Goal: Information Seeking & Learning: Learn about a topic

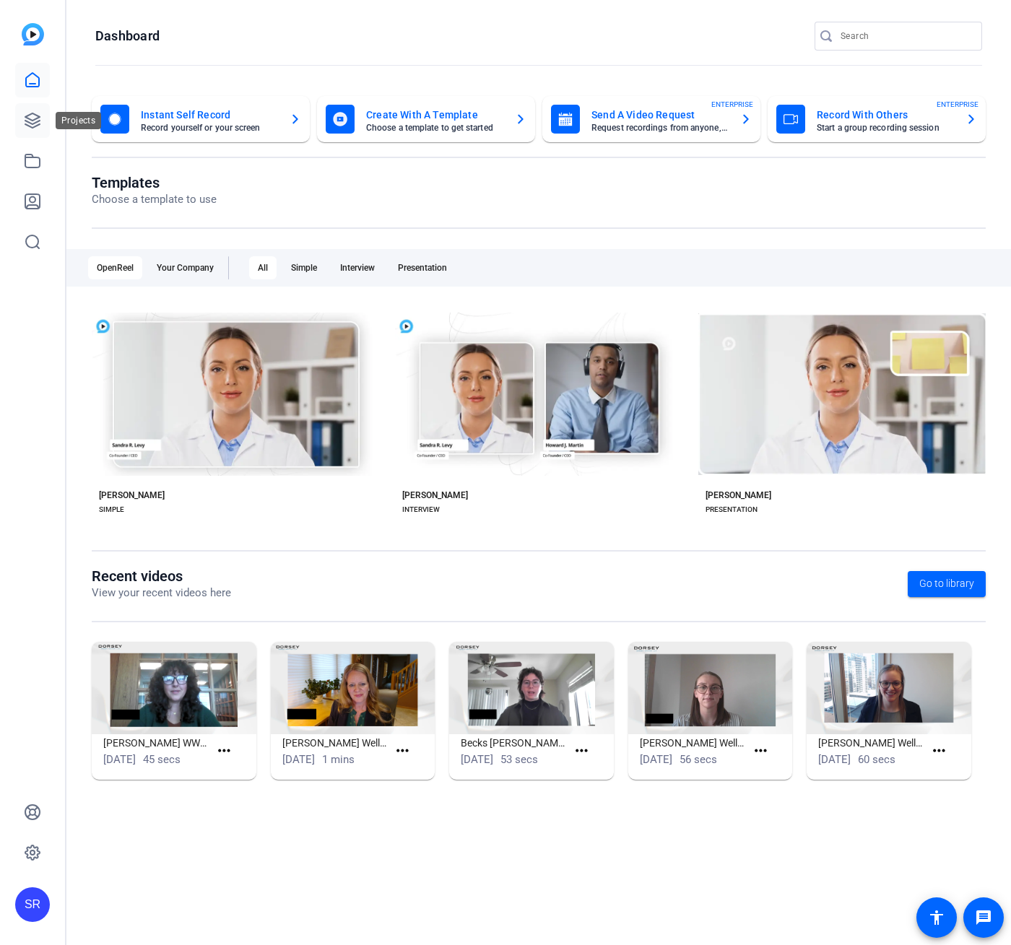
click at [27, 120] on icon at bounding box center [32, 120] width 17 height 17
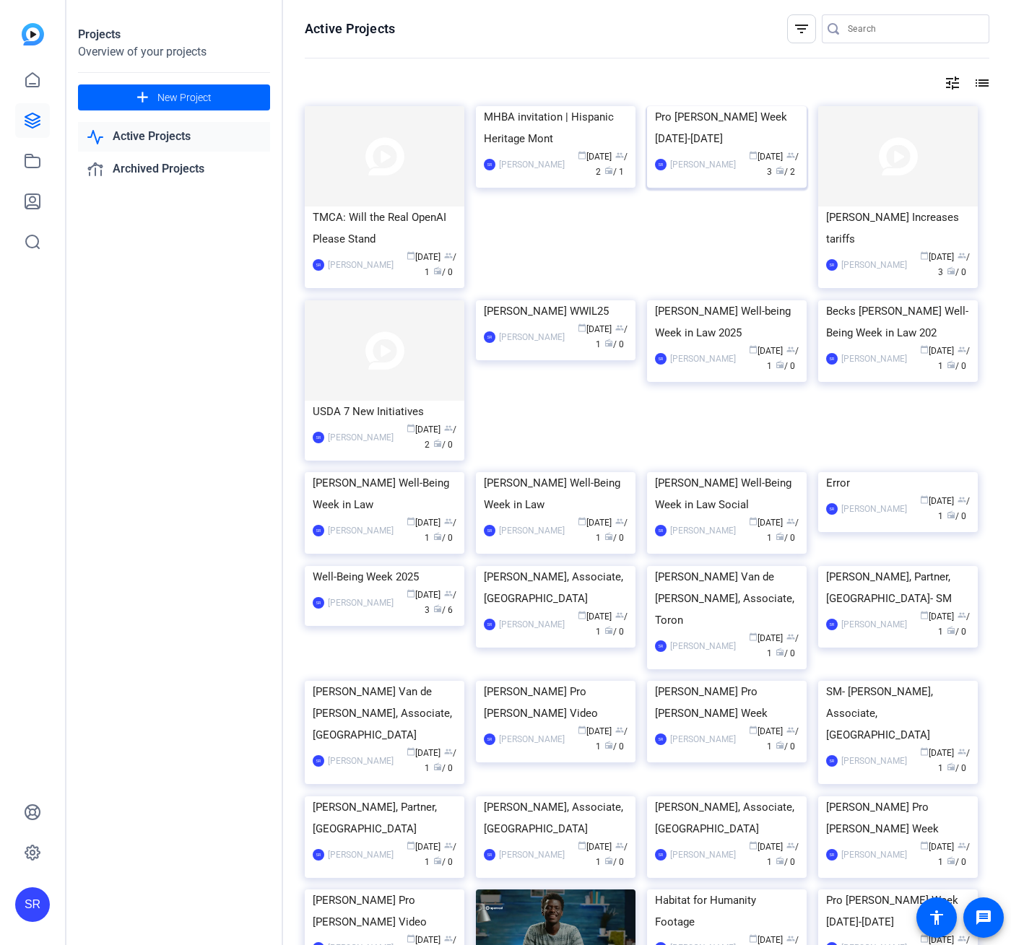
click at [720, 149] on div "Pro [PERSON_NAME] Week [DATE]-[DATE]" at bounding box center [727, 127] width 144 height 43
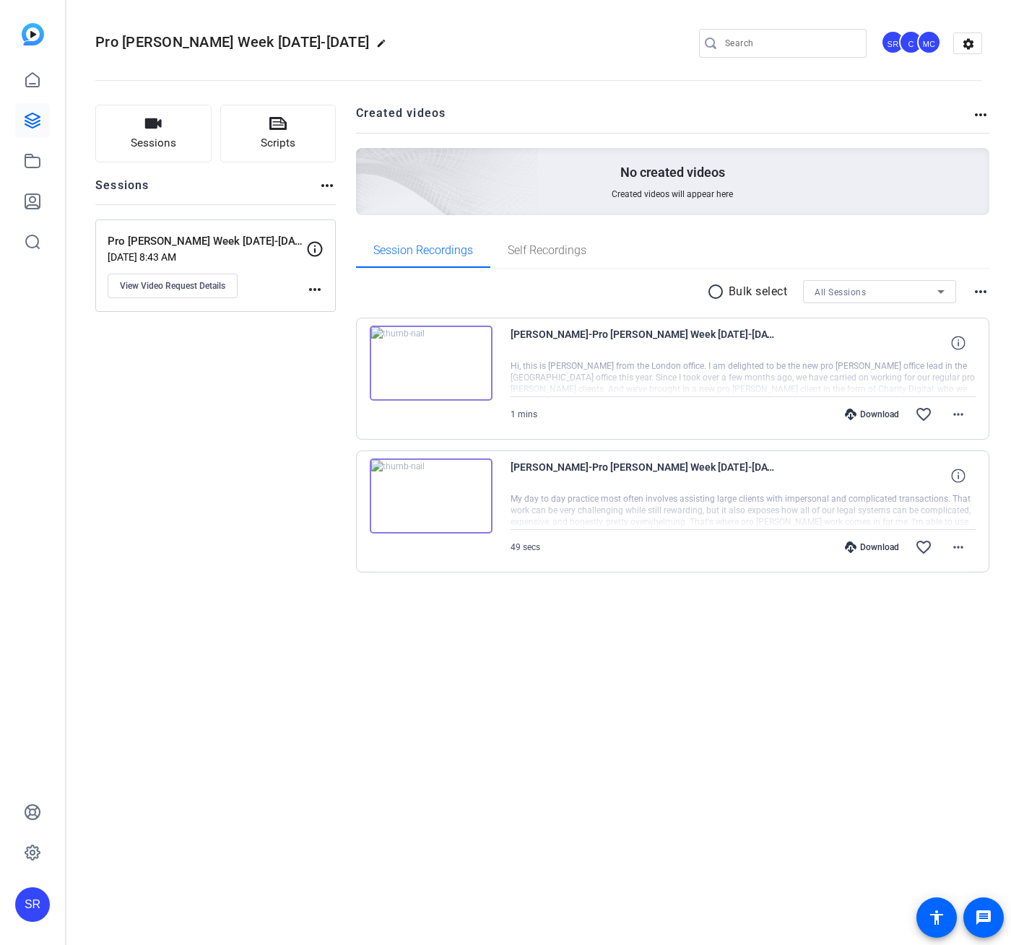
click at [463, 382] on img at bounding box center [431, 363] width 123 height 75
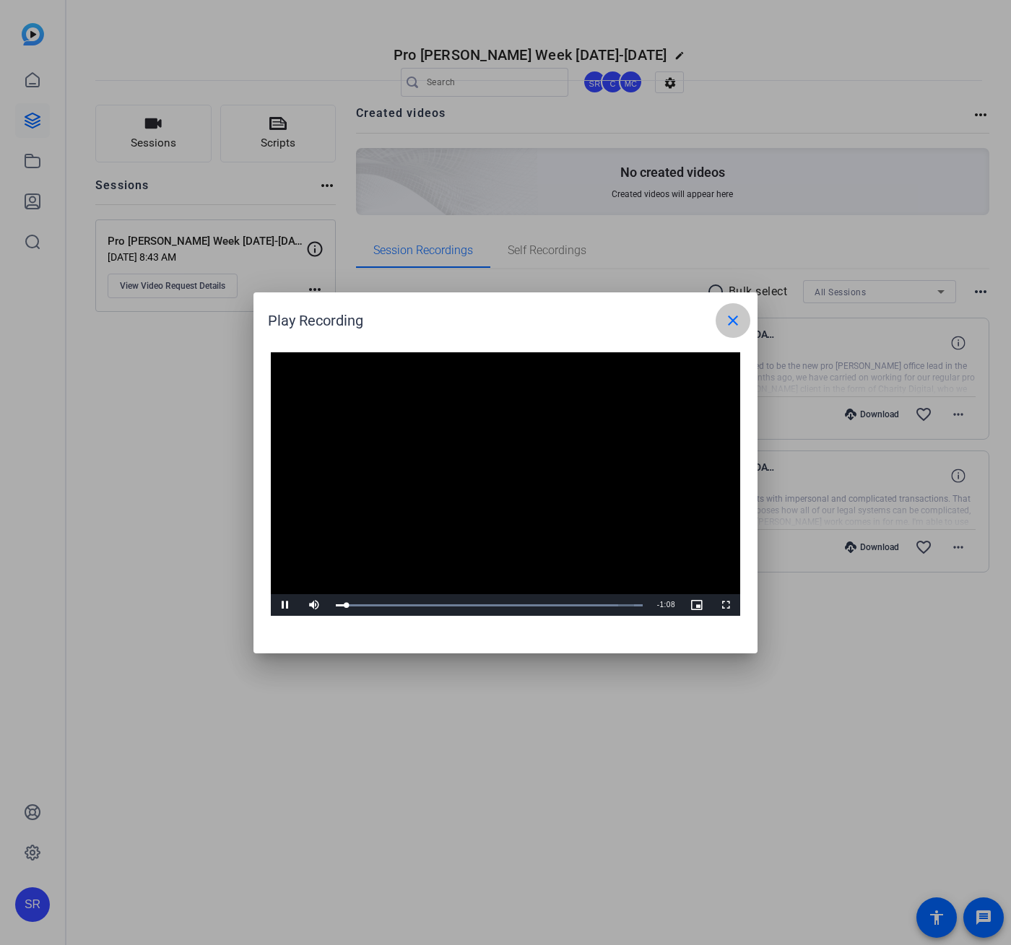
click at [741, 323] on span at bounding box center [732, 320] width 35 height 35
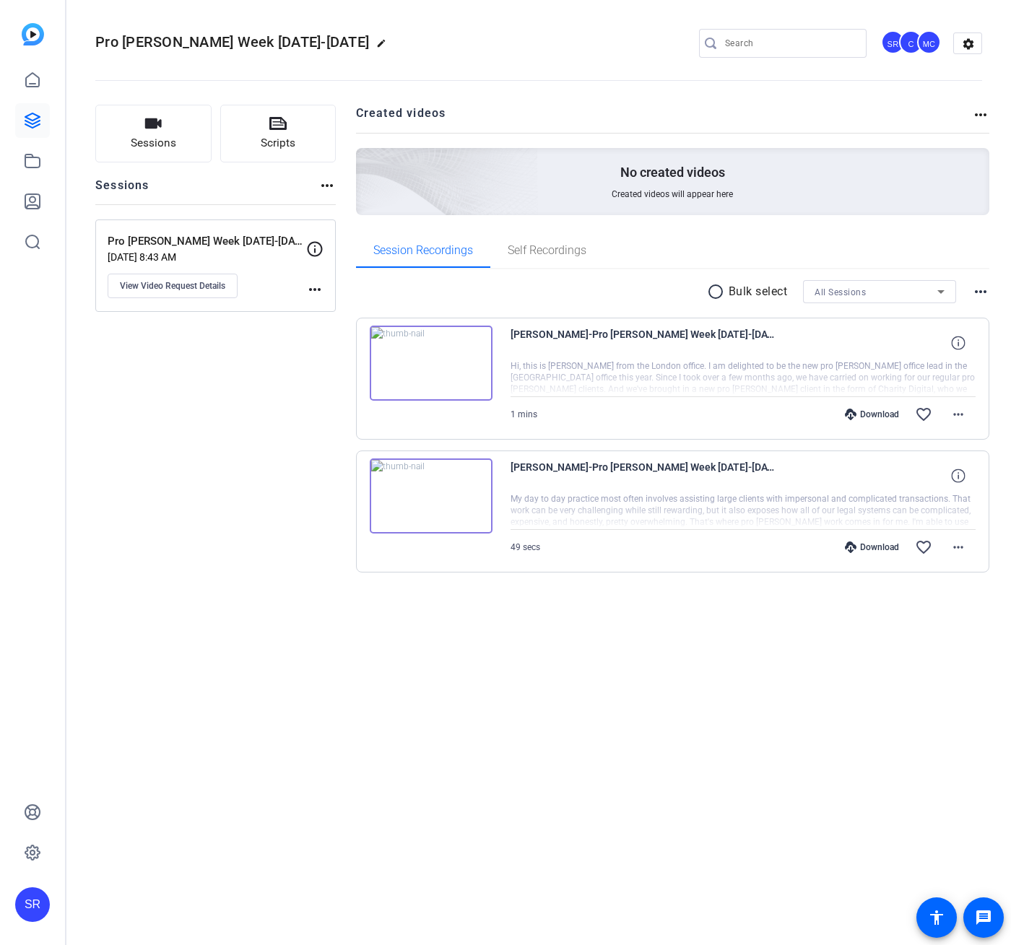
click at [445, 499] on img at bounding box center [431, 495] width 123 height 75
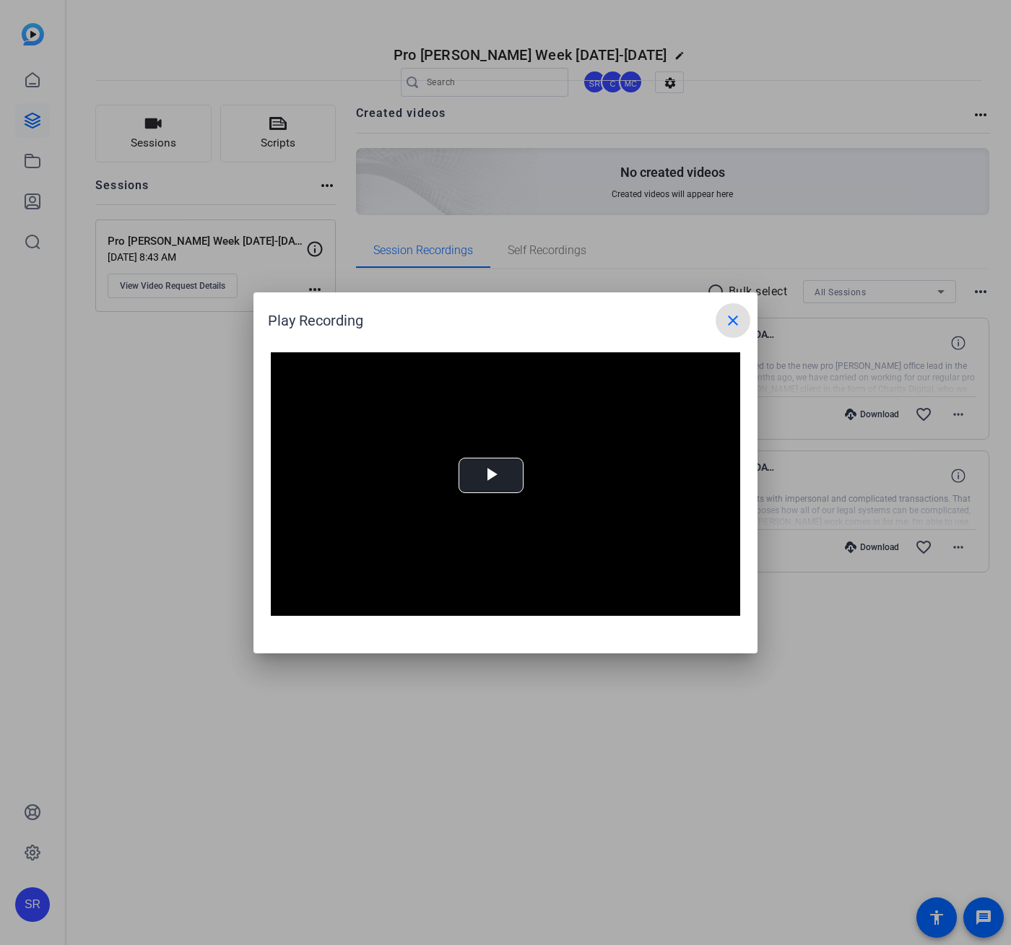
click at [735, 313] on mat-icon "close" at bounding box center [732, 320] width 17 height 17
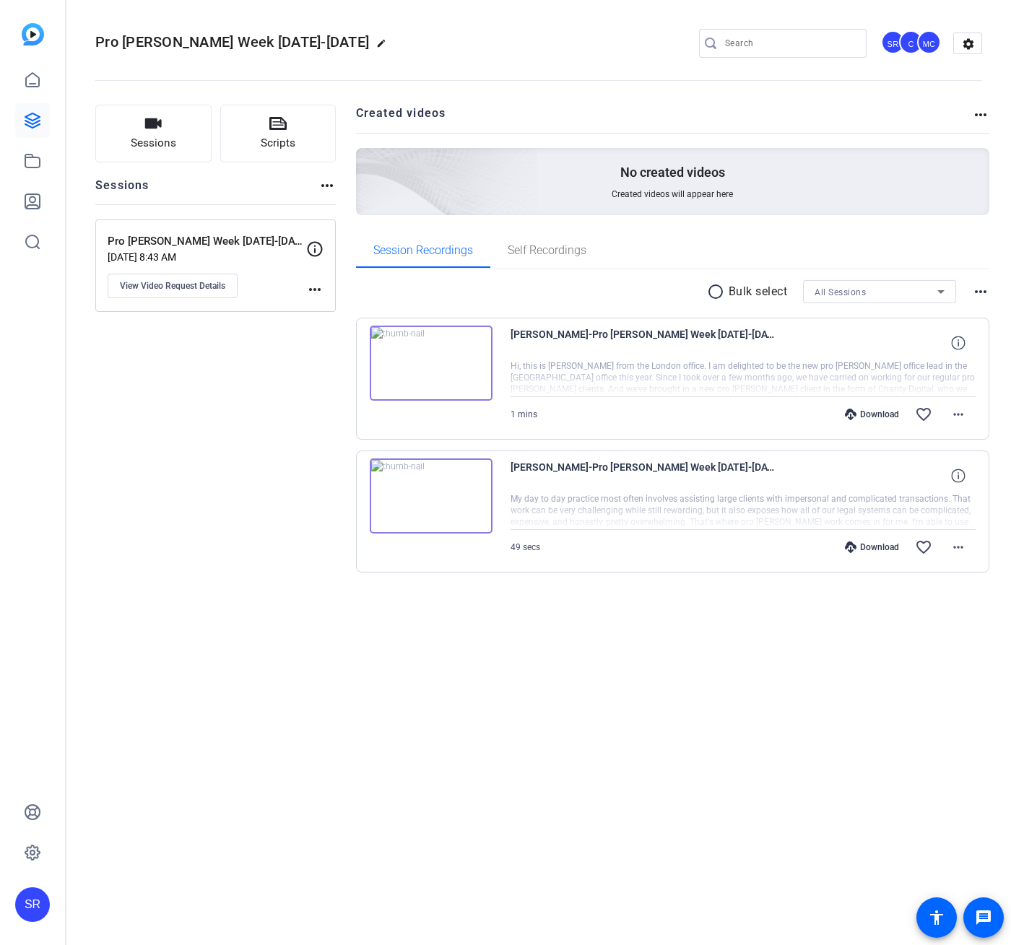
click at [444, 496] on img at bounding box center [431, 495] width 123 height 75
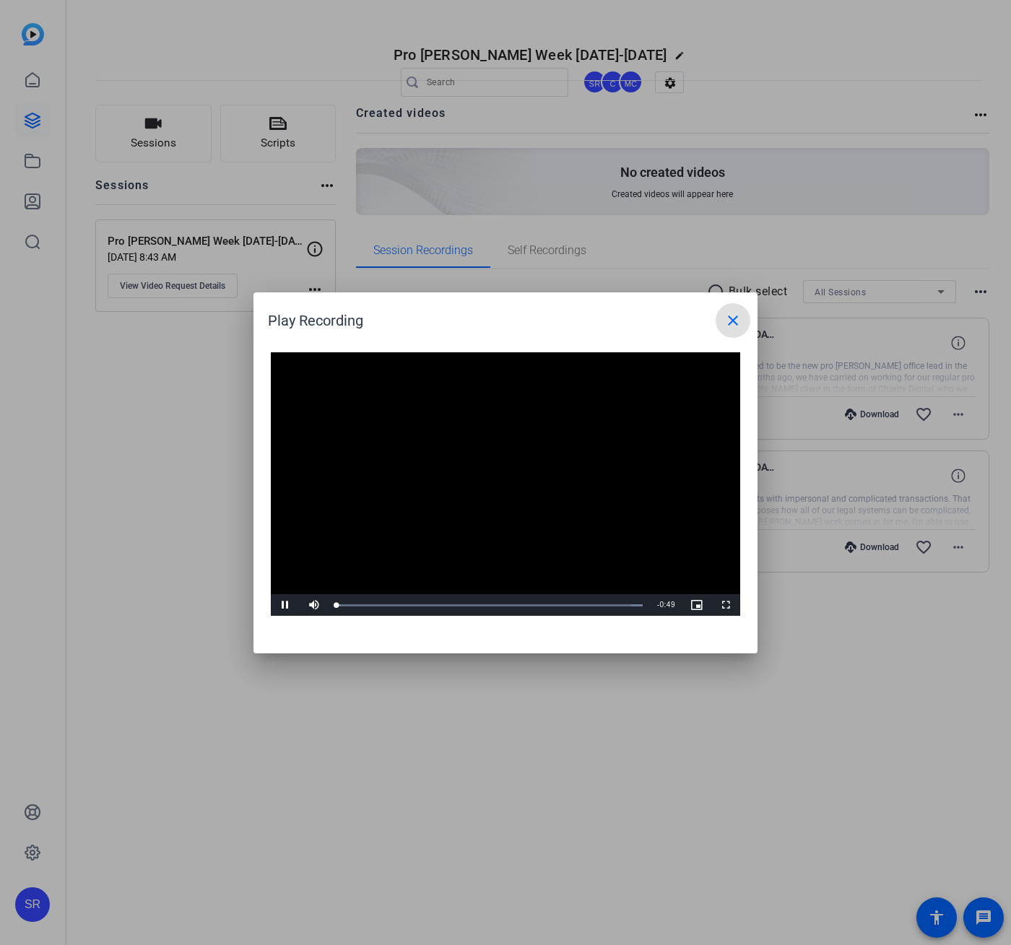
click at [728, 320] on mat-icon "close" at bounding box center [732, 320] width 17 height 17
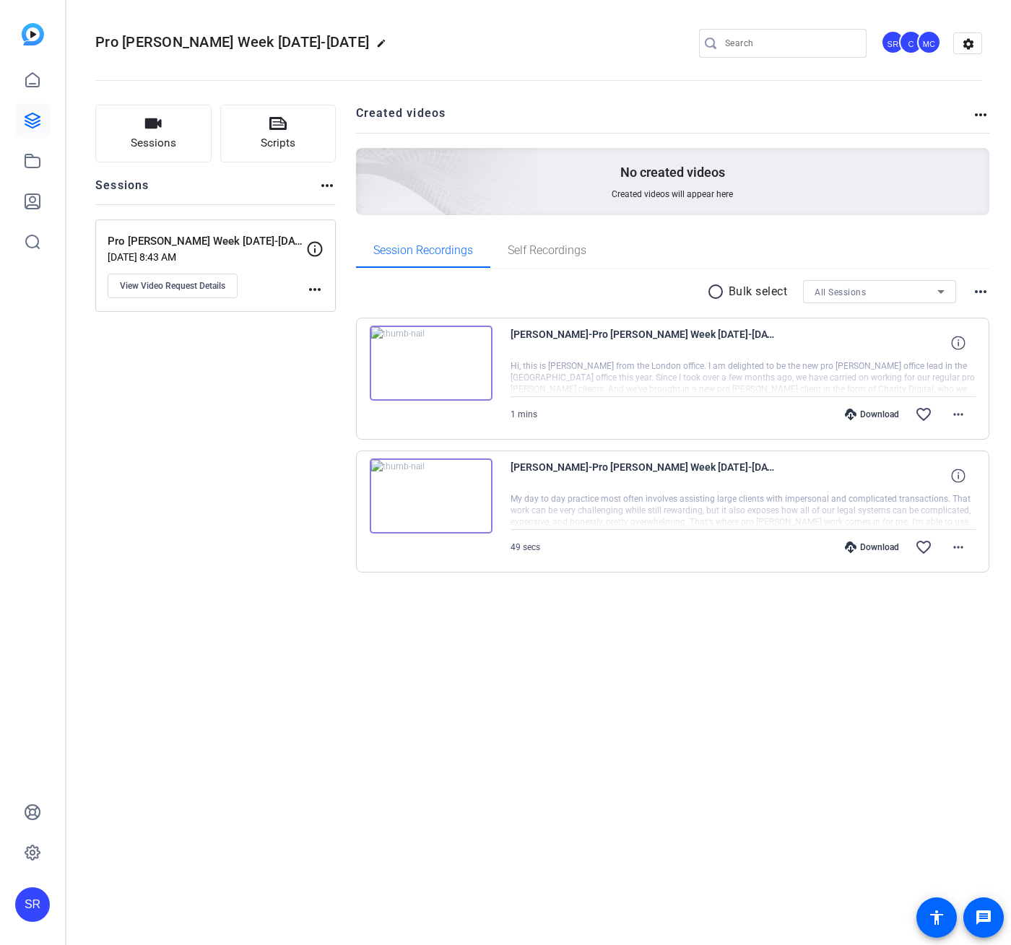
click at [461, 505] on img at bounding box center [431, 495] width 123 height 75
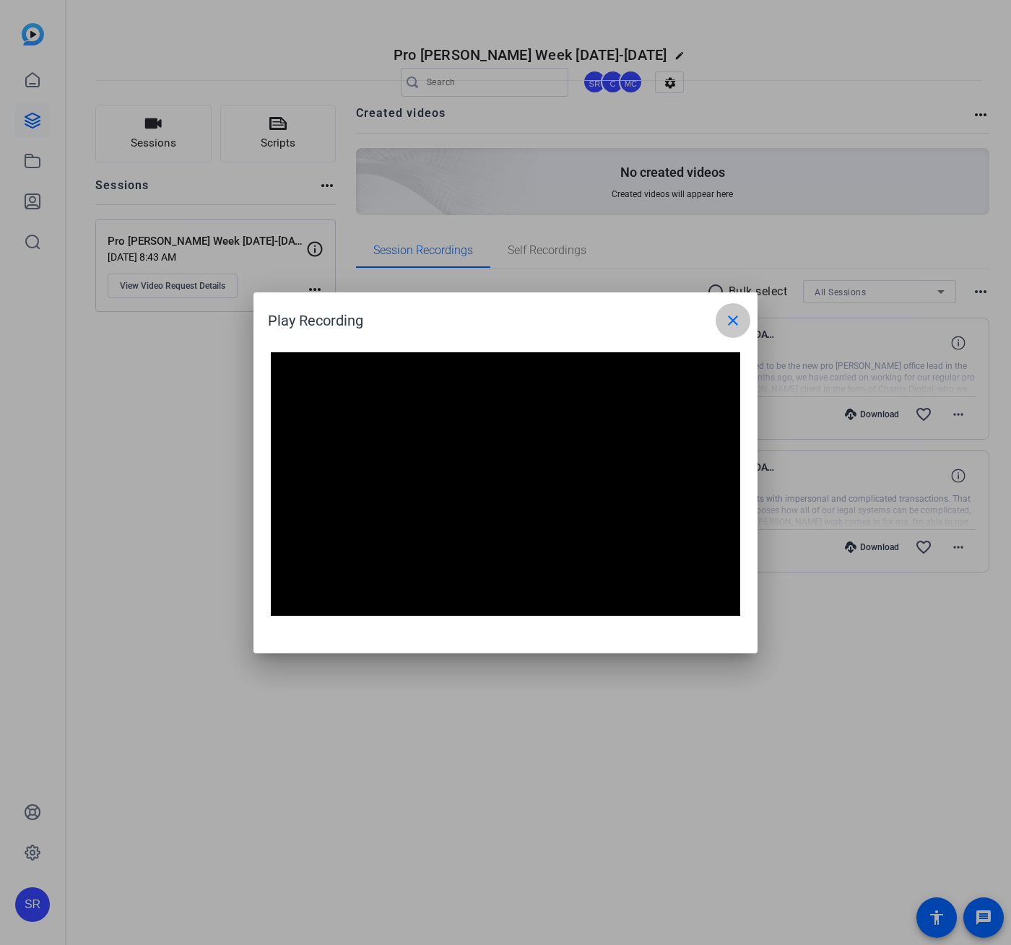
click at [743, 324] on span at bounding box center [732, 320] width 35 height 35
